Goal: Find specific page/section: Find specific page/section

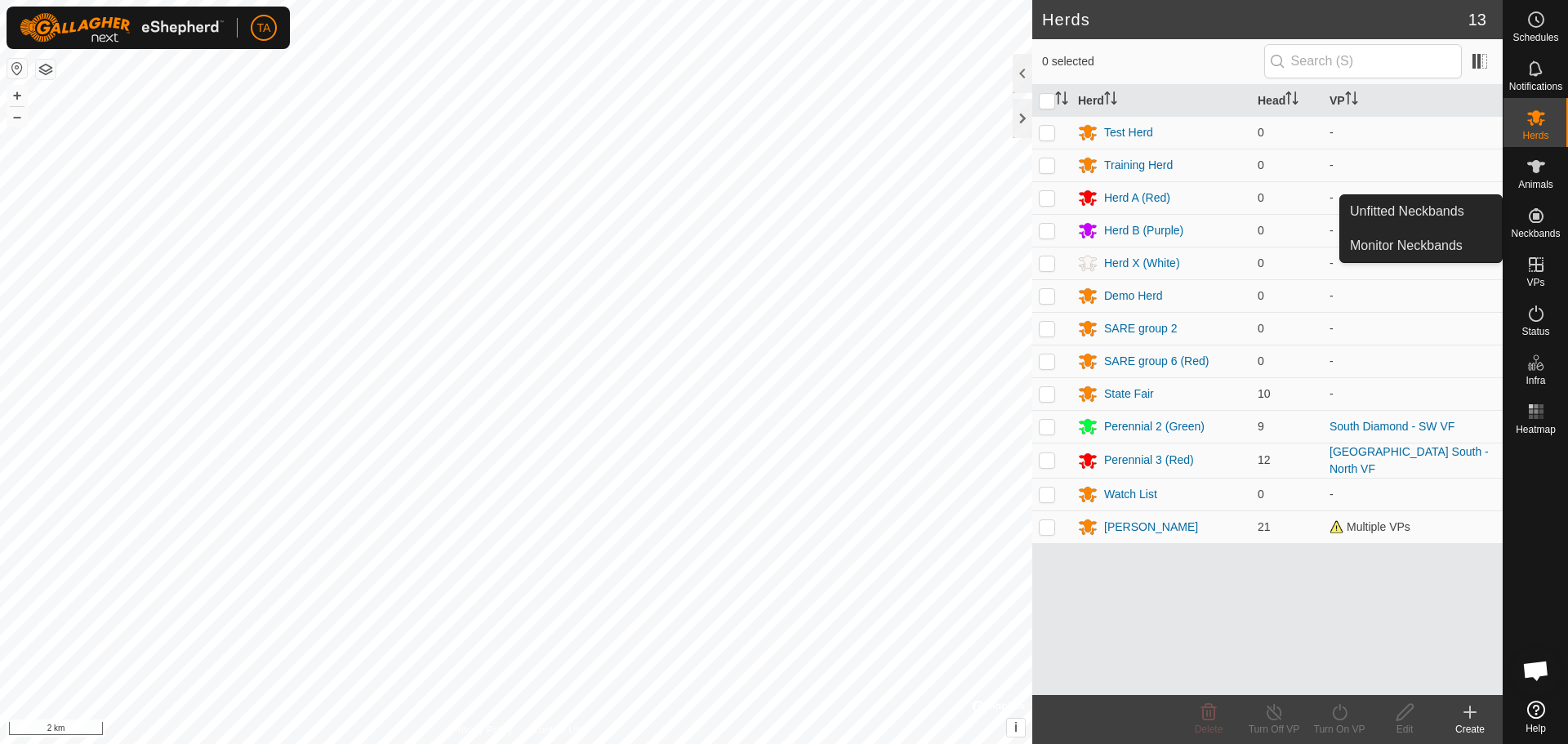
click at [1550, 229] on span "Neckbands" at bounding box center [1535, 233] width 49 height 10
click at [1424, 255] on link "Monitor Neckbands" at bounding box center [1421, 246] width 162 height 33
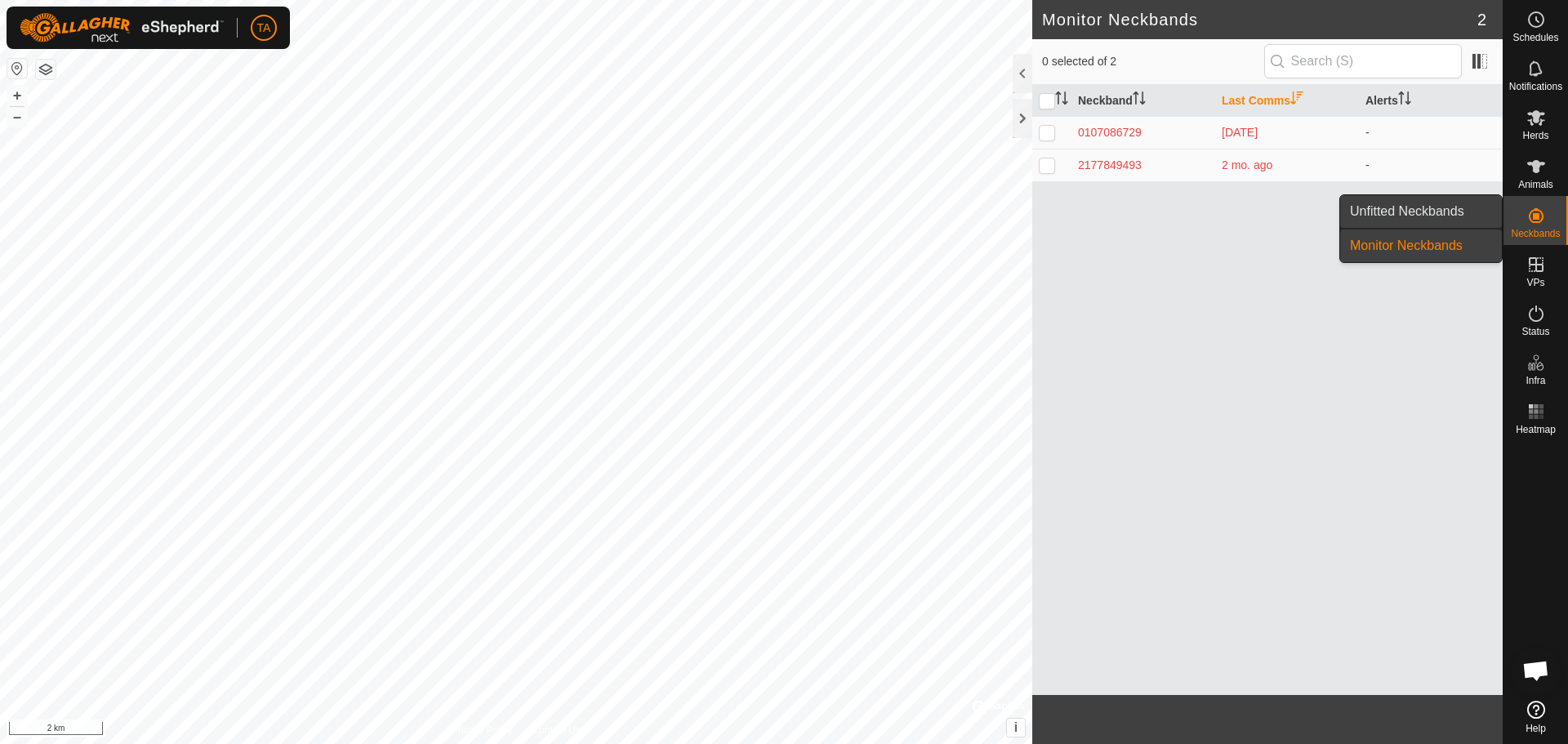
click at [1421, 219] on link "Unfitted Neckbands" at bounding box center [1421, 211] width 162 height 33
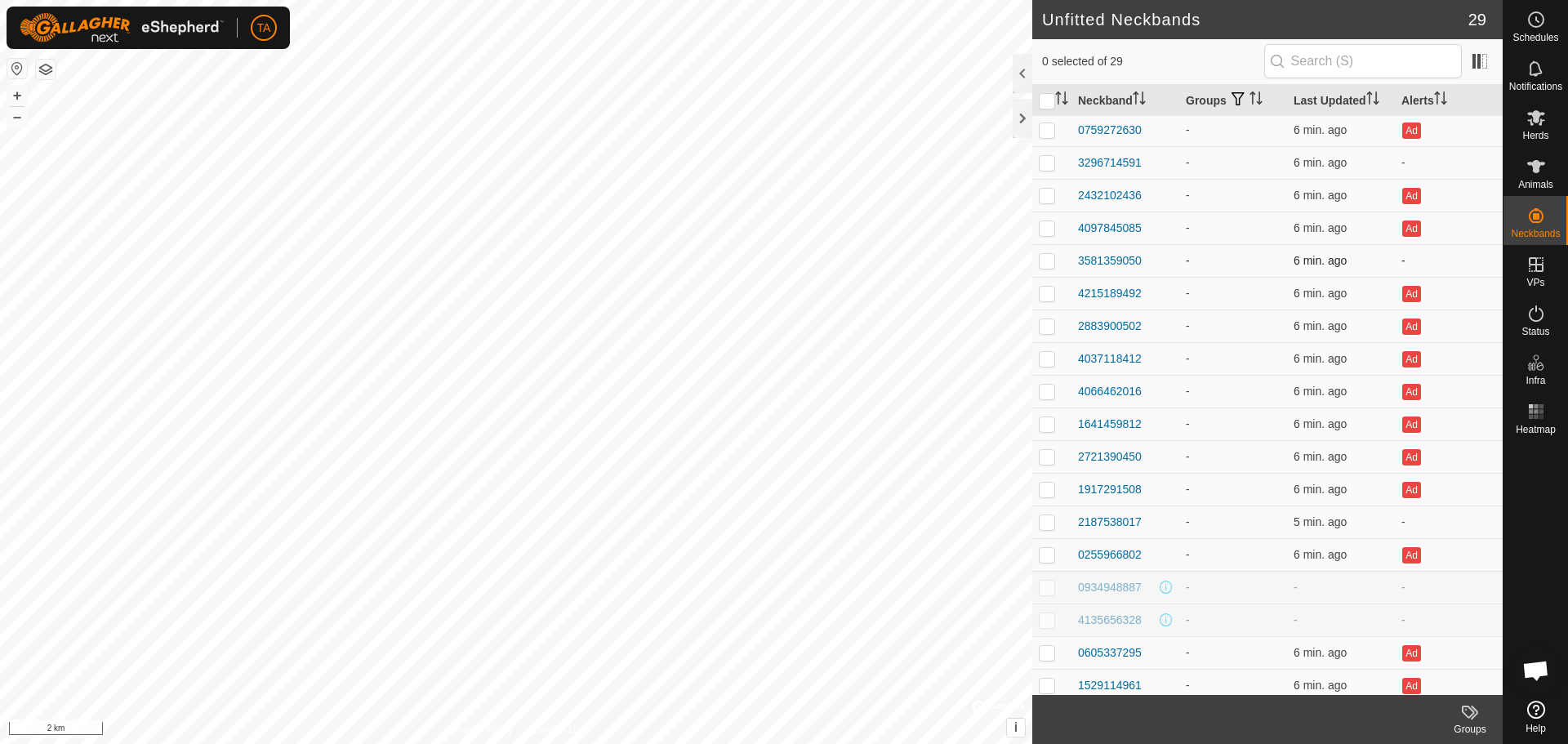
scroll to position [369, 0]
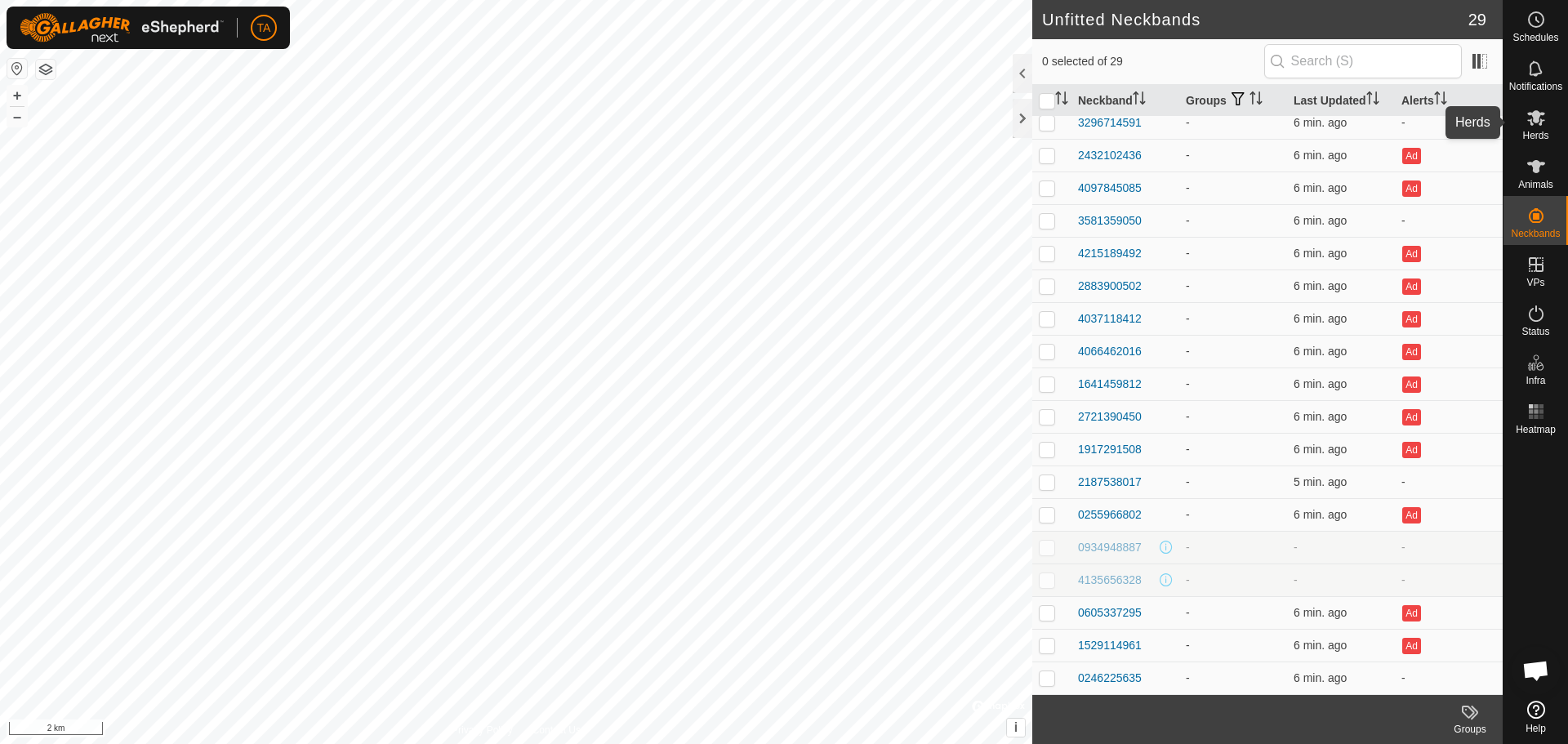
click at [1532, 117] on icon at bounding box center [1537, 118] width 20 height 20
